Goal: Task Accomplishment & Management: Manage account settings

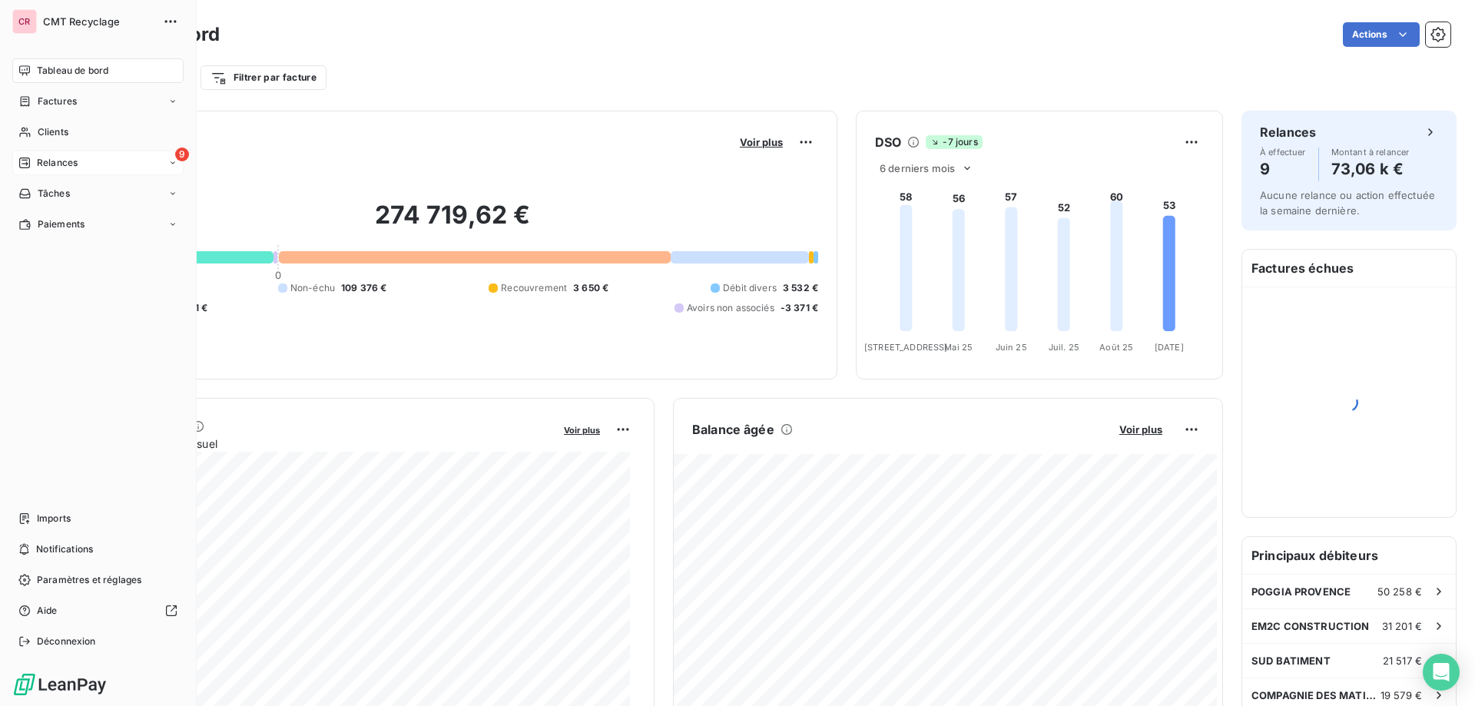
click at [30, 159] on icon at bounding box center [24, 163] width 12 height 12
